Goal: Navigation & Orientation: Find specific page/section

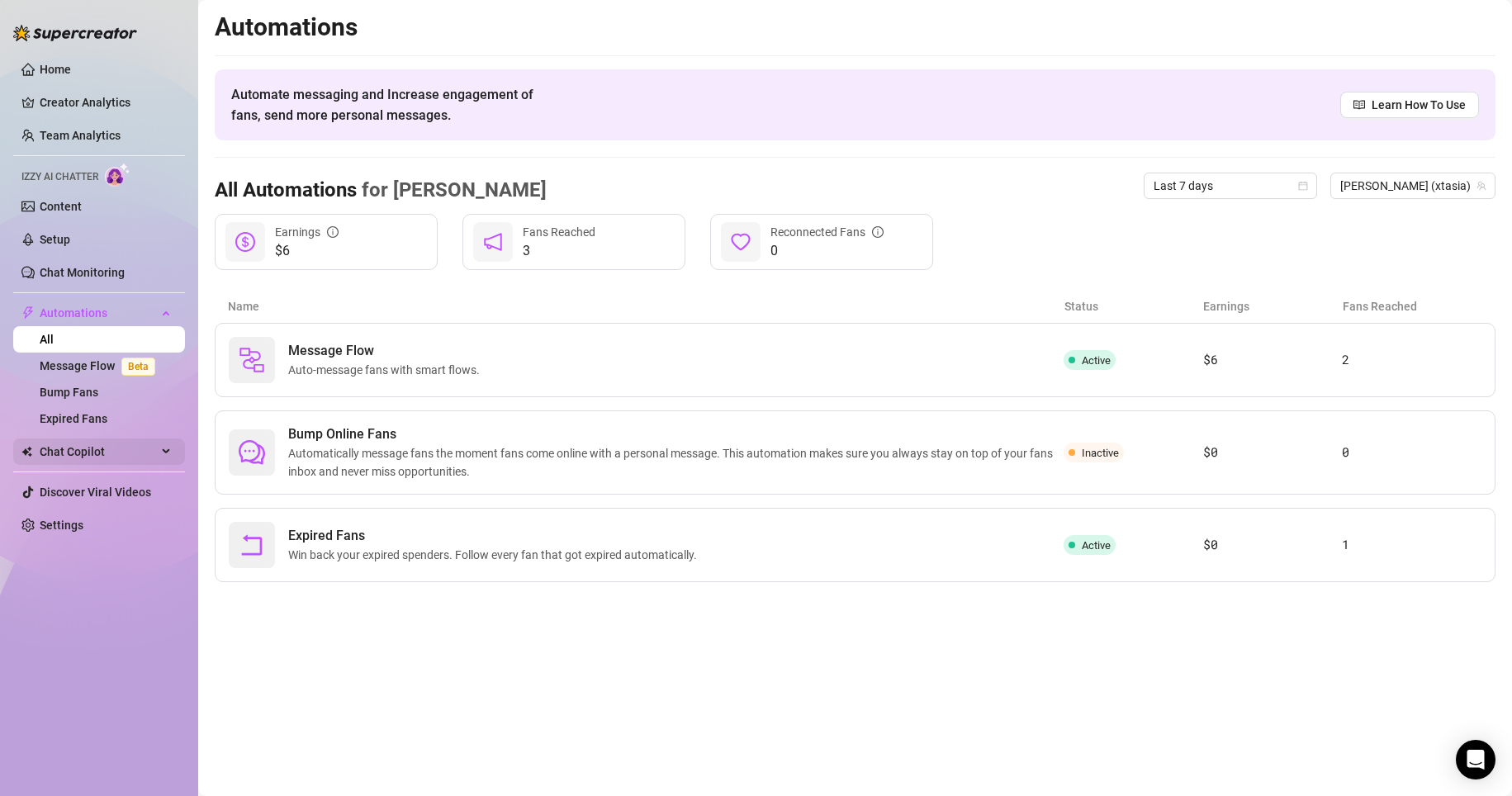
click at [143, 452] on span "Chat Copilot" at bounding box center [98, 451] width 117 height 26
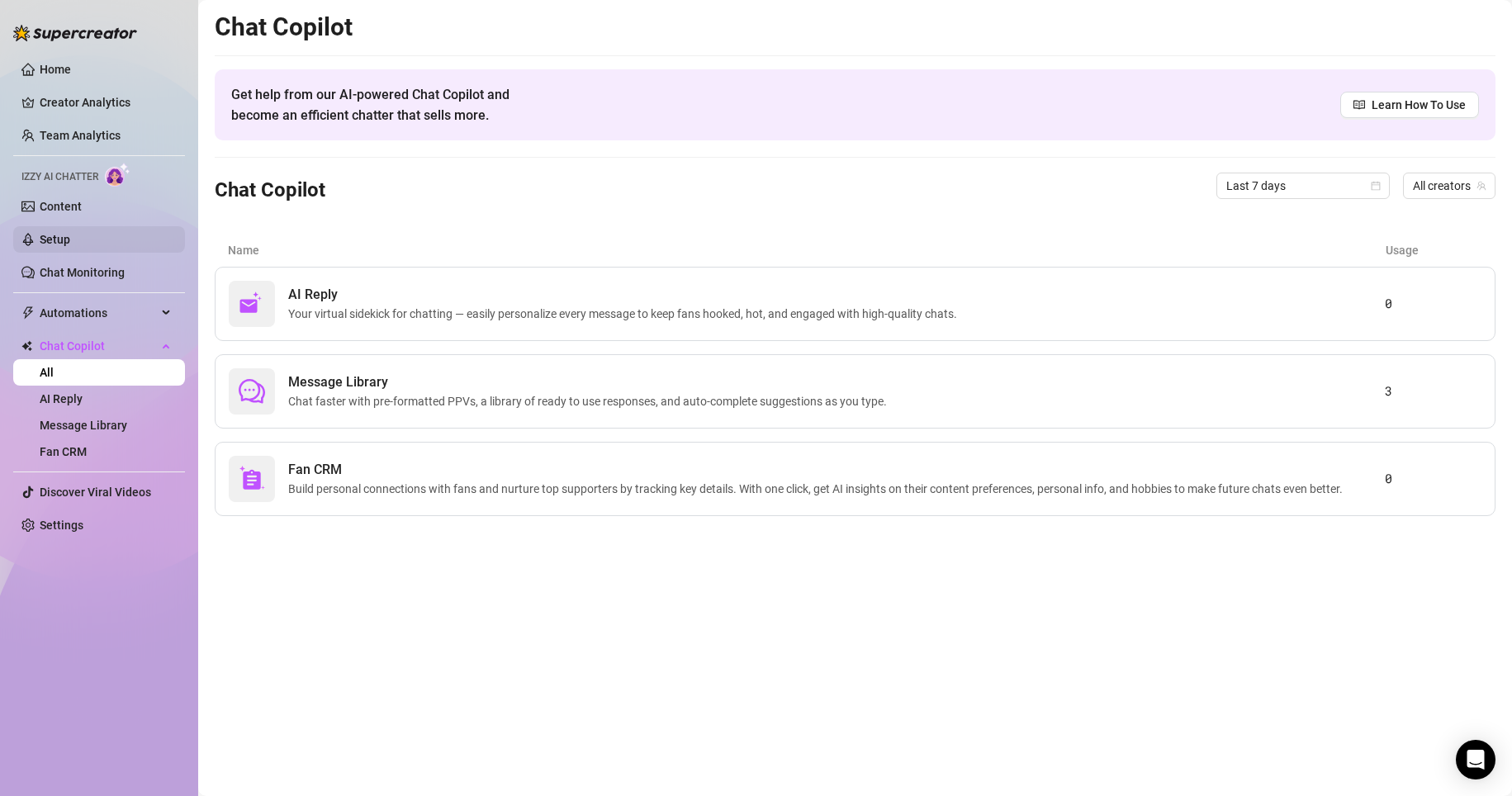
click at [70, 236] on link "Setup" at bounding box center [55, 239] width 31 height 14
